Goal: Task Accomplishment & Management: Manage account settings

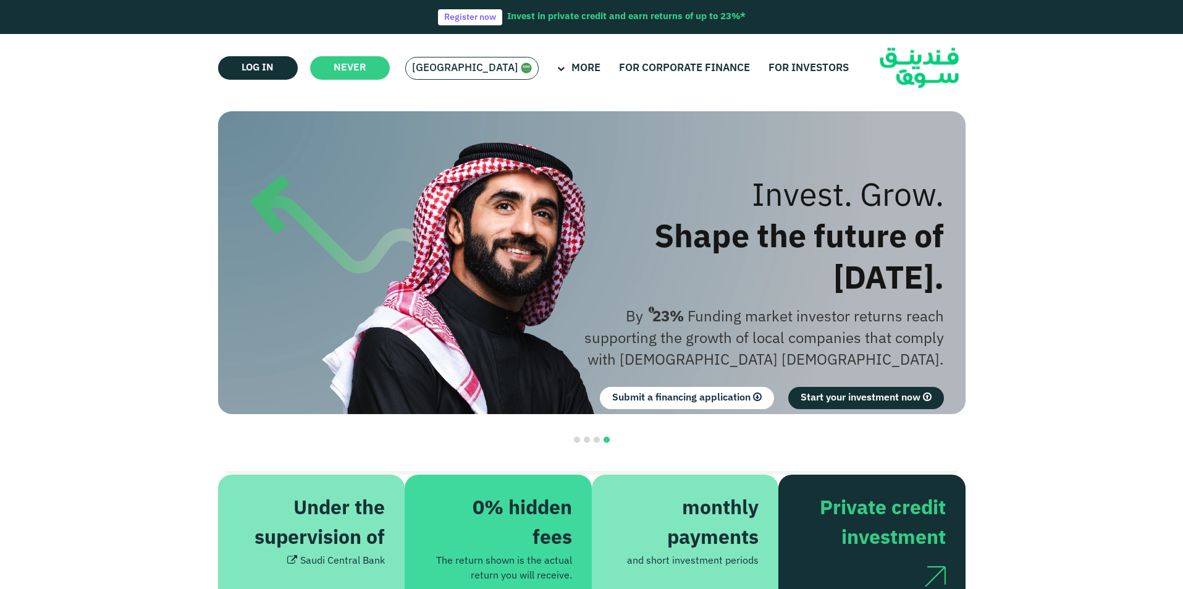
drag, startPoint x: 0, startPoint y: 0, endPoint x: 442, endPoint y: 67, distance: 446.8
click at [442, 67] on font "Saudi Arabia" at bounding box center [465, 68] width 106 height 11
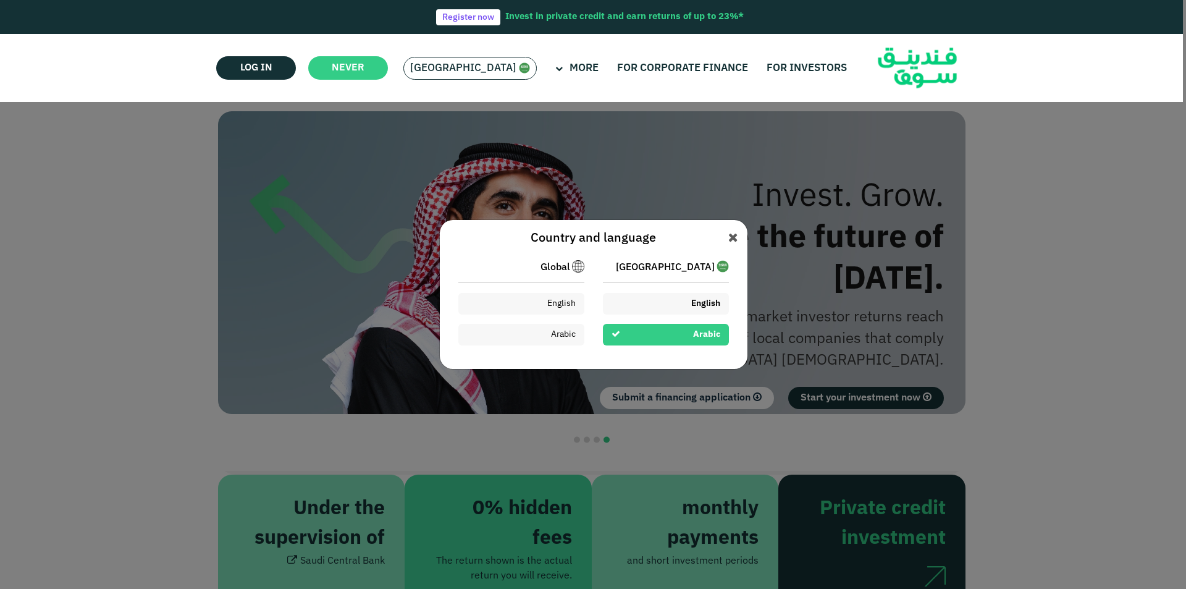
click at [676, 308] on div "English" at bounding box center [666, 304] width 126 height 22
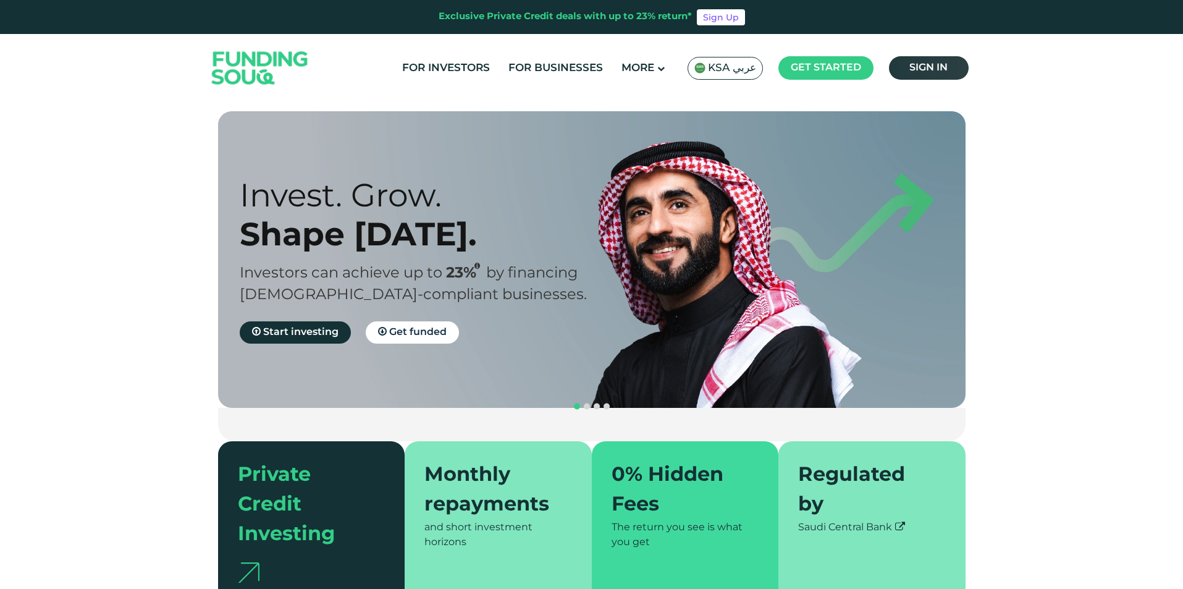
click at [916, 70] on span "Sign in" at bounding box center [928, 67] width 38 height 9
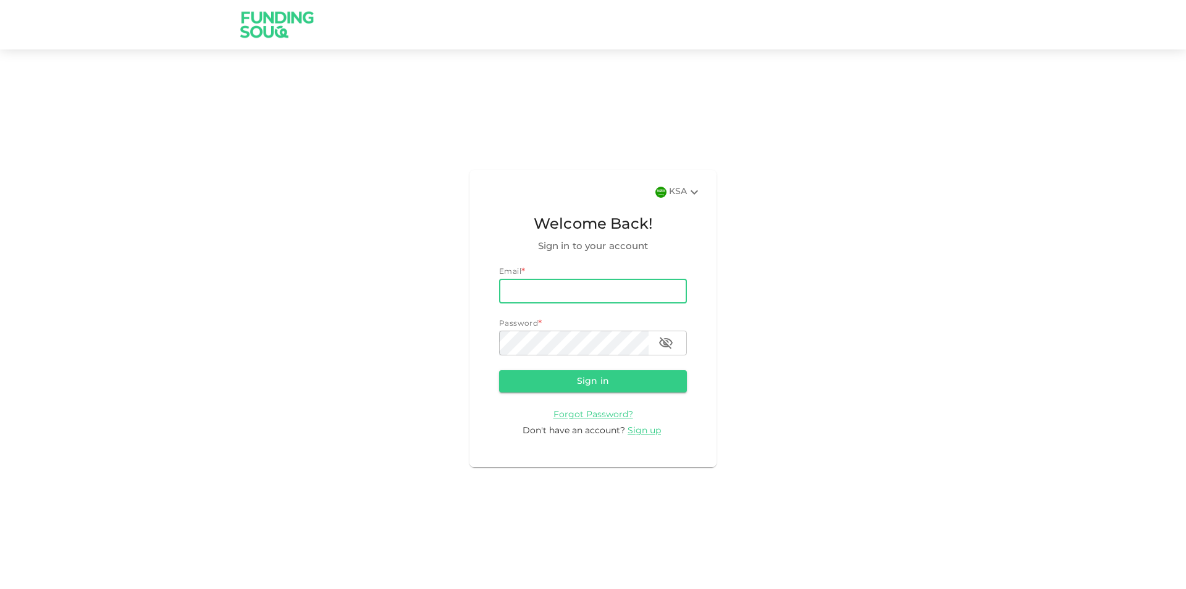
click at [548, 292] on input "email" at bounding box center [593, 291] width 188 height 25
type input "[EMAIL_ADDRESS][DOMAIN_NAME]"
click at [576, 327] on div "Password *" at bounding box center [593, 324] width 188 height 12
click at [499, 370] on button "Sign in" at bounding box center [593, 381] width 188 height 22
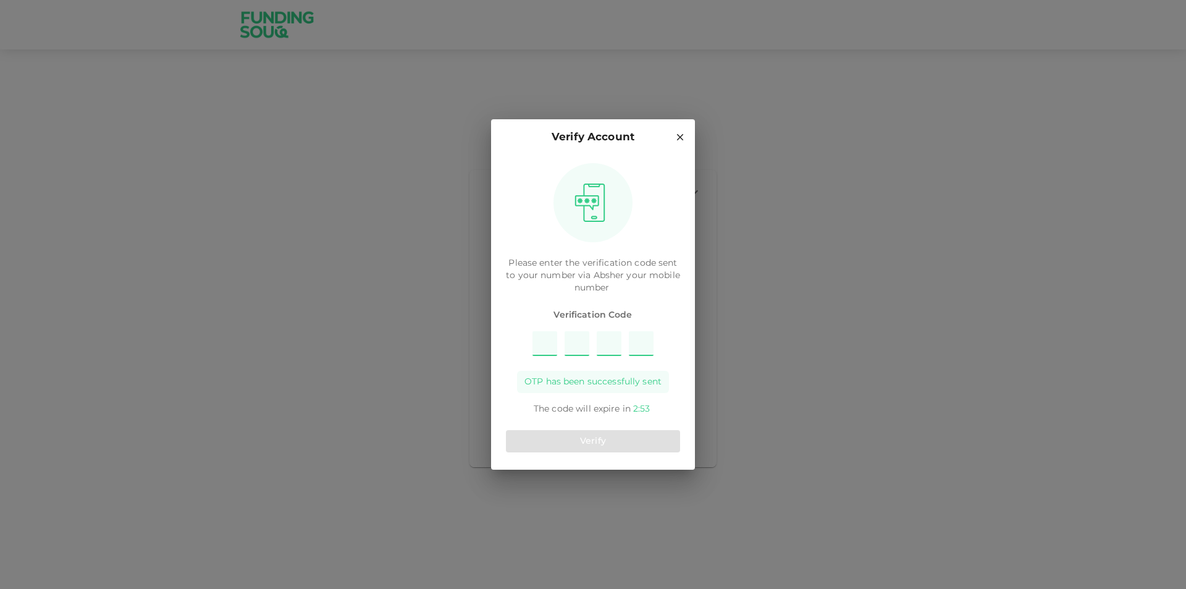
type input "5"
type input "8"
type input "1"
type input "6"
click at [630, 444] on button "Verify" at bounding box center [593, 441] width 174 height 22
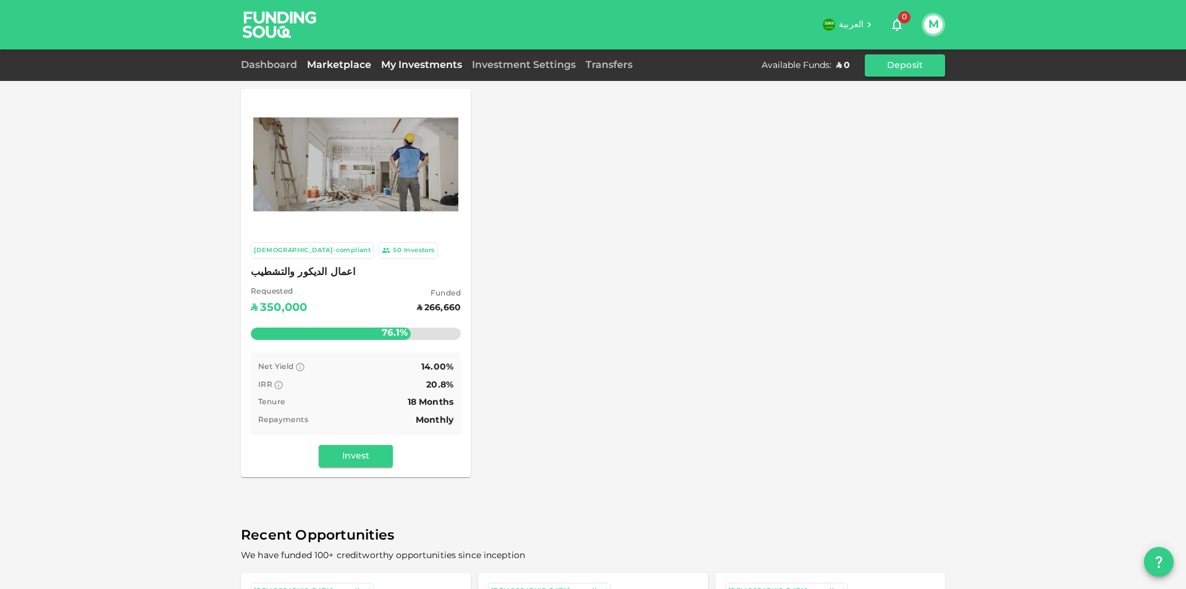
click at [419, 65] on link "My Investments" at bounding box center [421, 65] width 91 height 9
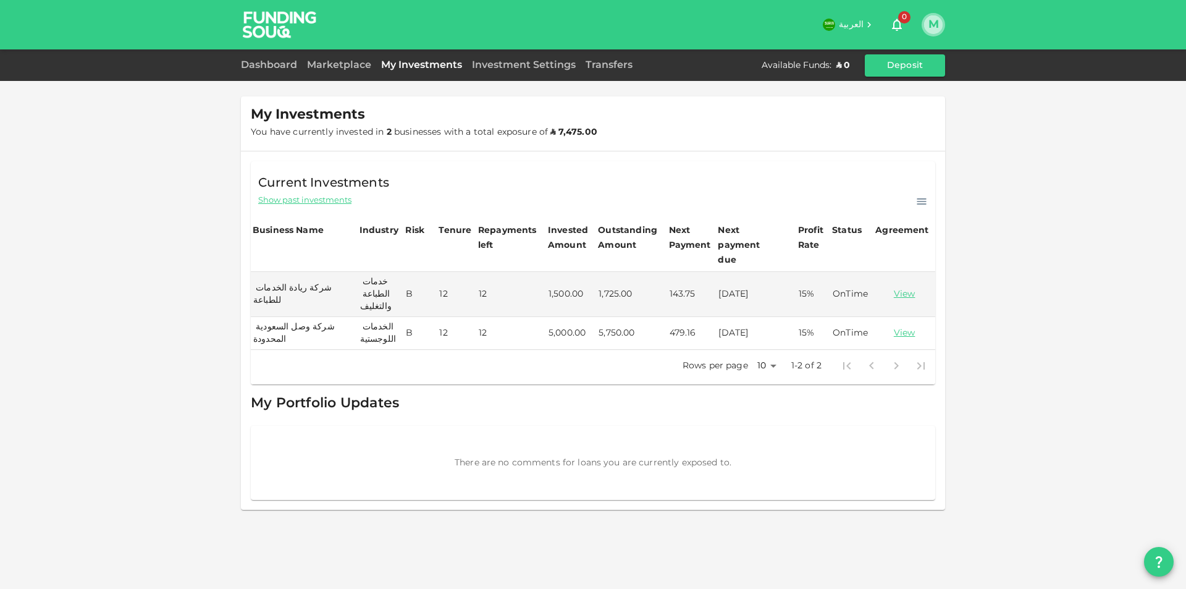
click at [930, 24] on button "M" at bounding box center [933, 24] width 19 height 19
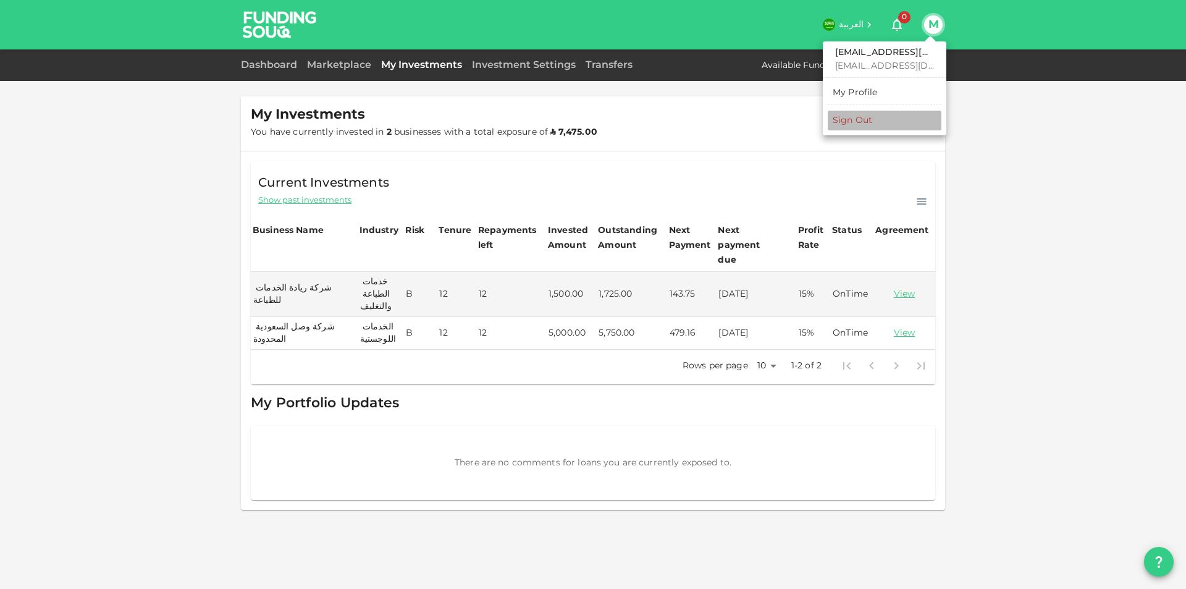
click at [877, 123] on li "Sign Out" at bounding box center [885, 121] width 114 height 20
